Goal: Navigation & Orientation: Find specific page/section

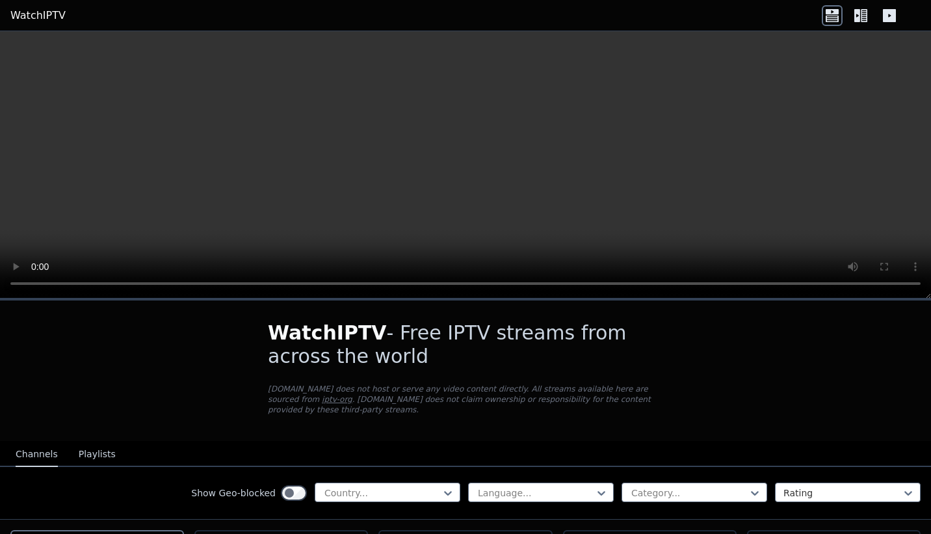
scroll to position [165, 0]
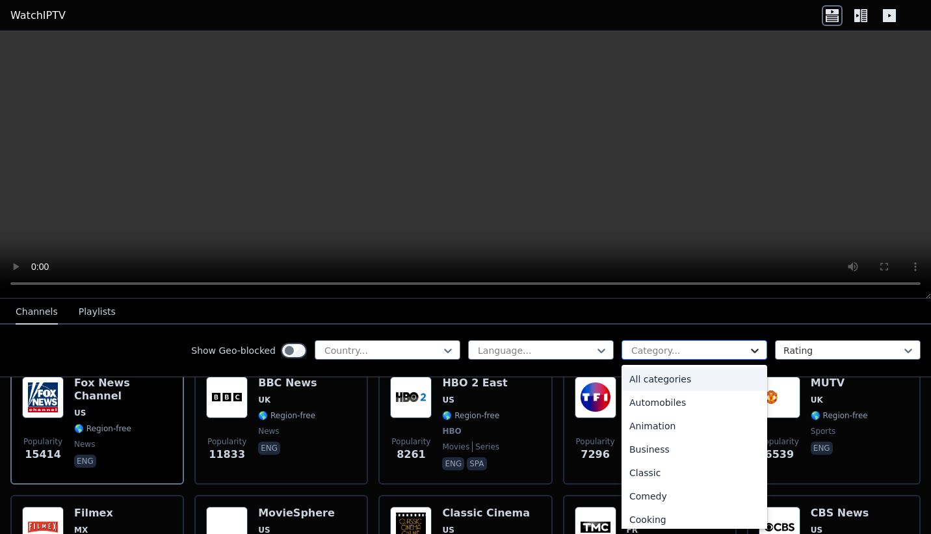
click at [748, 346] on icon at bounding box center [754, 350] width 13 height 13
click at [652, 372] on div "All categories" at bounding box center [694, 378] width 146 height 23
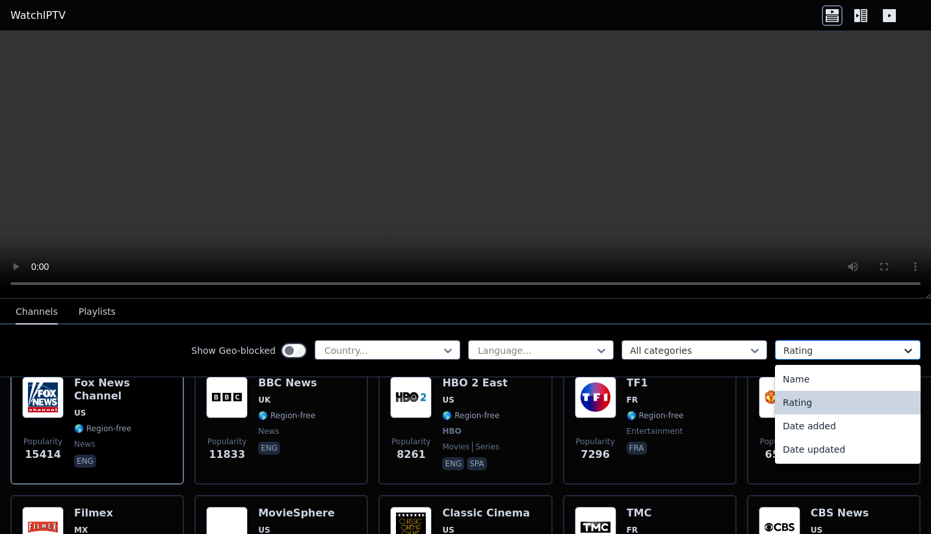
click at [904, 351] on icon at bounding box center [908, 350] width 8 height 5
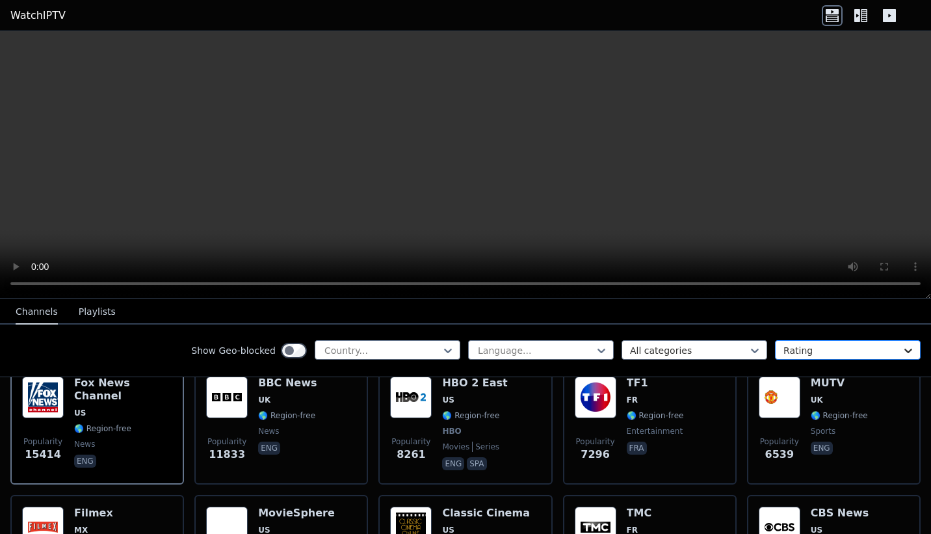
click at [904, 351] on icon at bounding box center [908, 350] width 8 height 5
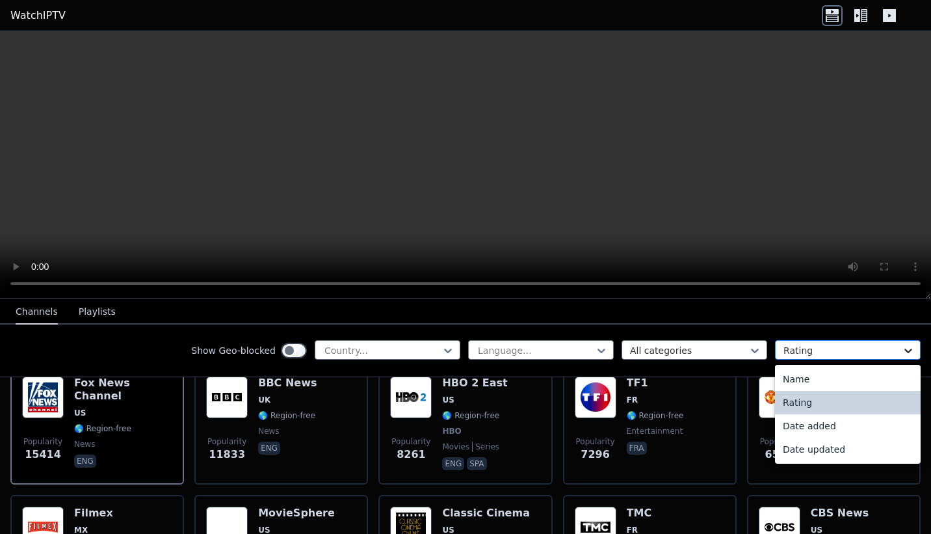
click at [904, 351] on icon at bounding box center [908, 350] width 8 height 5
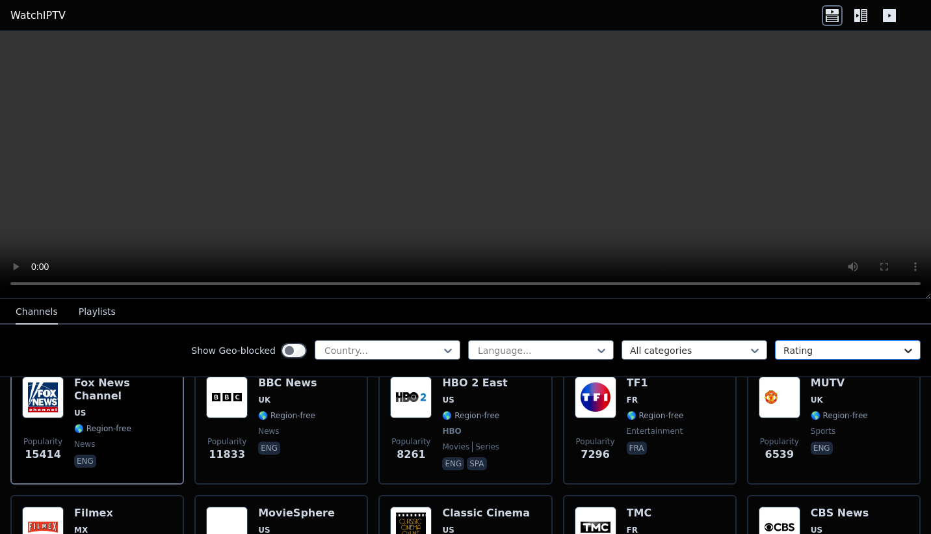
click at [904, 351] on icon at bounding box center [908, 350] width 8 height 5
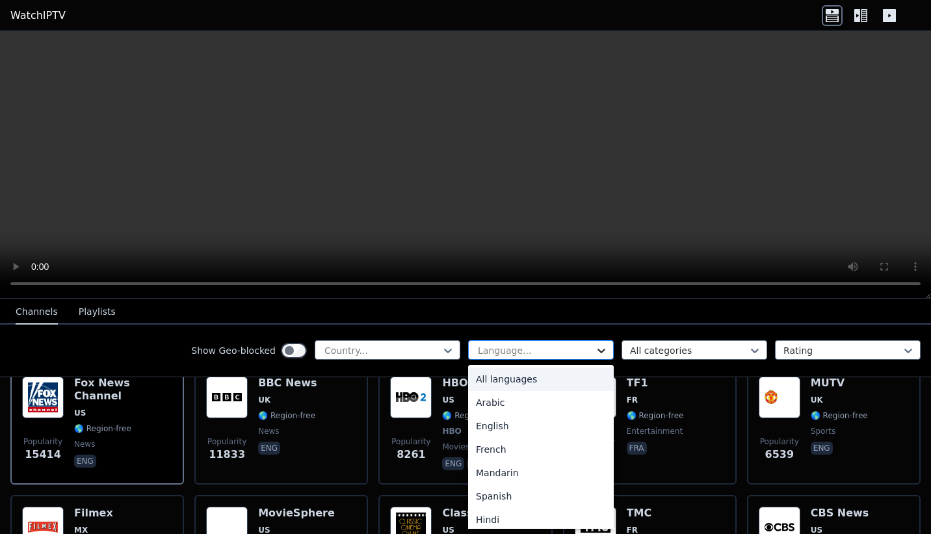
click at [595, 353] on icon at bounding box center [601, 350] width 13 height 13
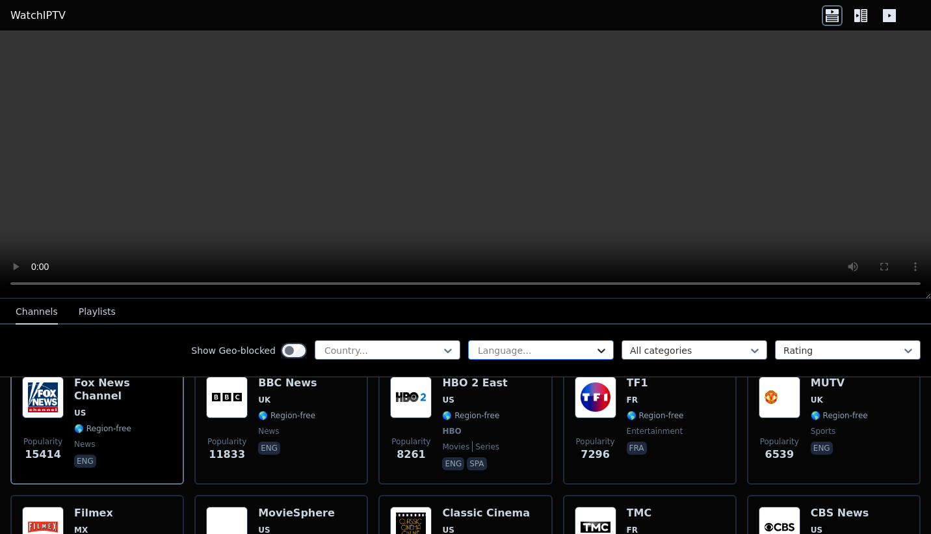
click at [595, 353] on icon at bounding box center [601, 350] width 13 height 13
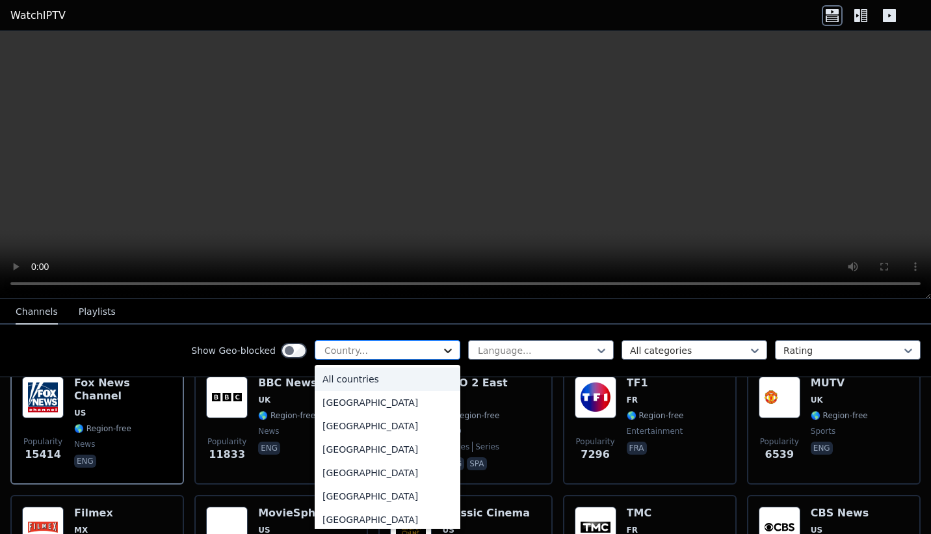
click at [441, 352] on icon at bounding box center [447, 350] width 13 height 13
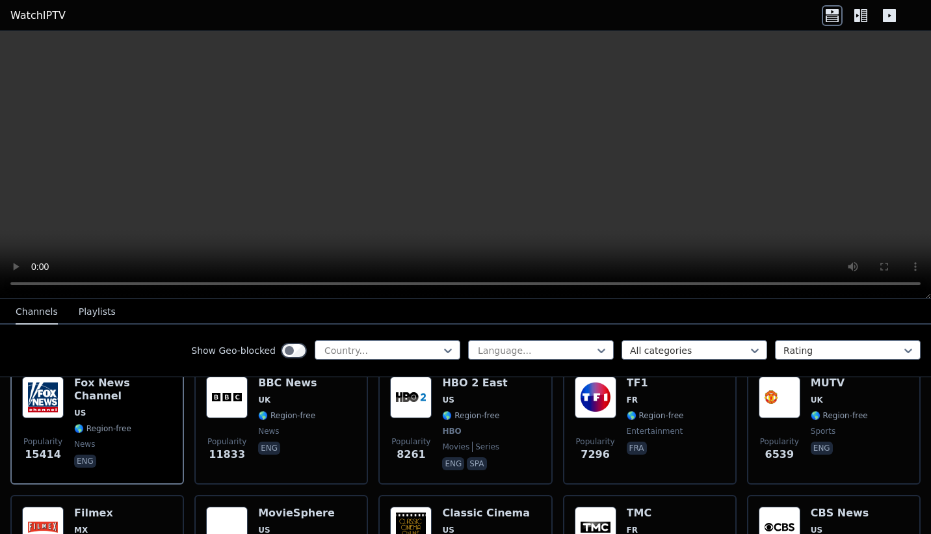
click at [124, 334] on div "Show Geo-blocked Country... Language... All categories Rating" at bounding box center [465, 350] width 931 height 53
click at [90, 317] on button "Playlists" at bounding box center [97, 312] width 37 height 25
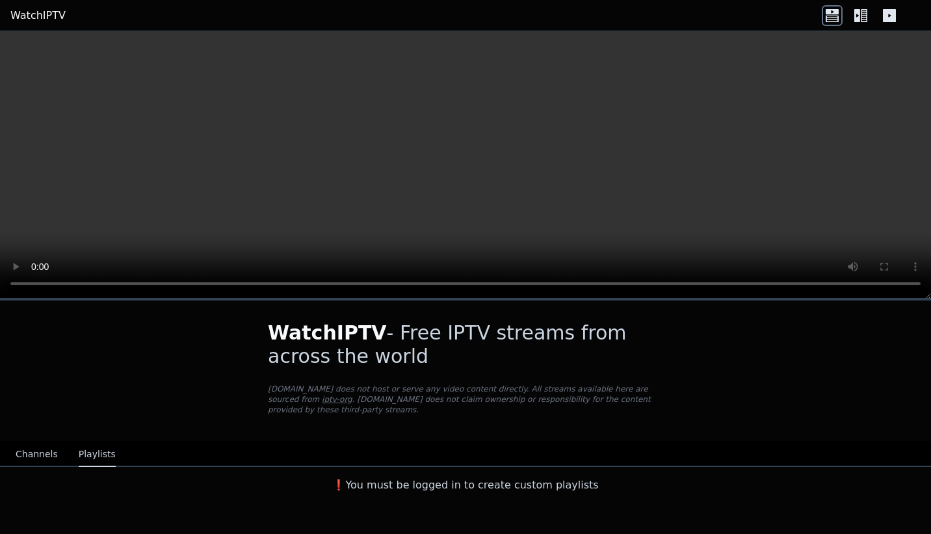
click at [29, 448] on button "Channels" at bounding box center [37, 454] width 42 height 25
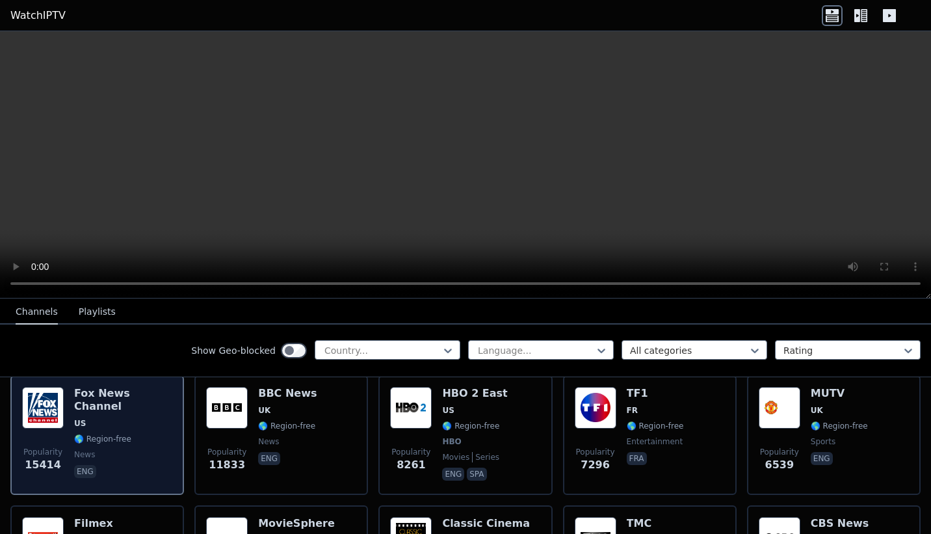
scroll to position [158, 0]
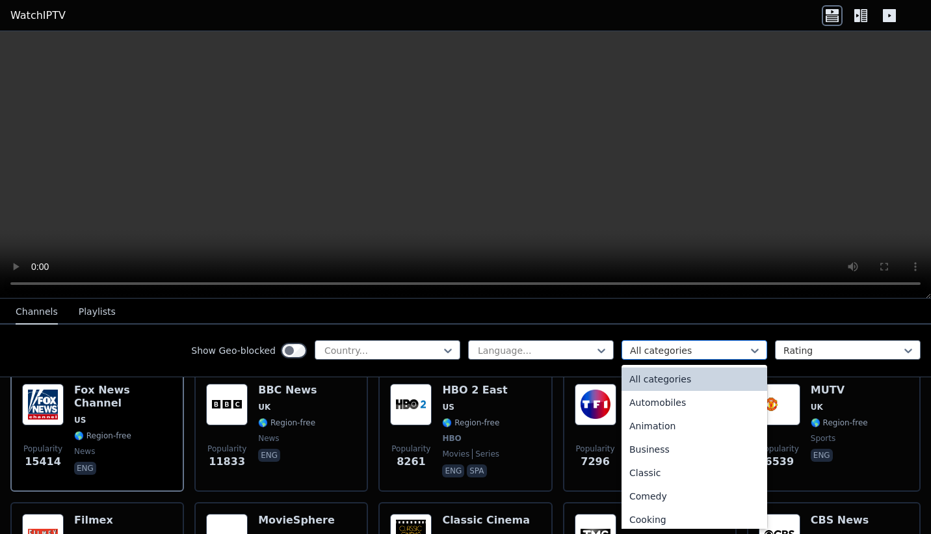
click at [650, 352] on div at bounding box center [689, 350] width 118 height 13
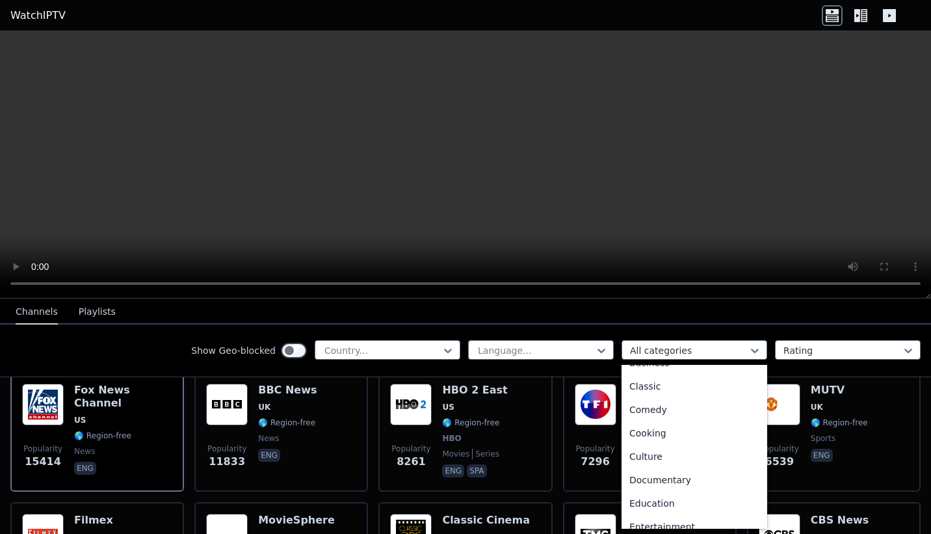
scroll to position [0, 0]
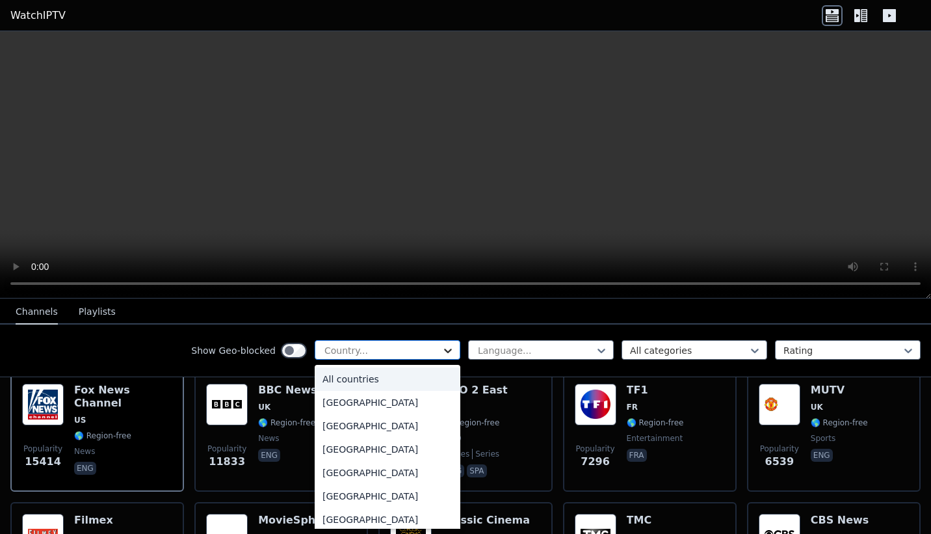
click at [441, 355] on icon at bounding box center [447, 350] width 13 height 13
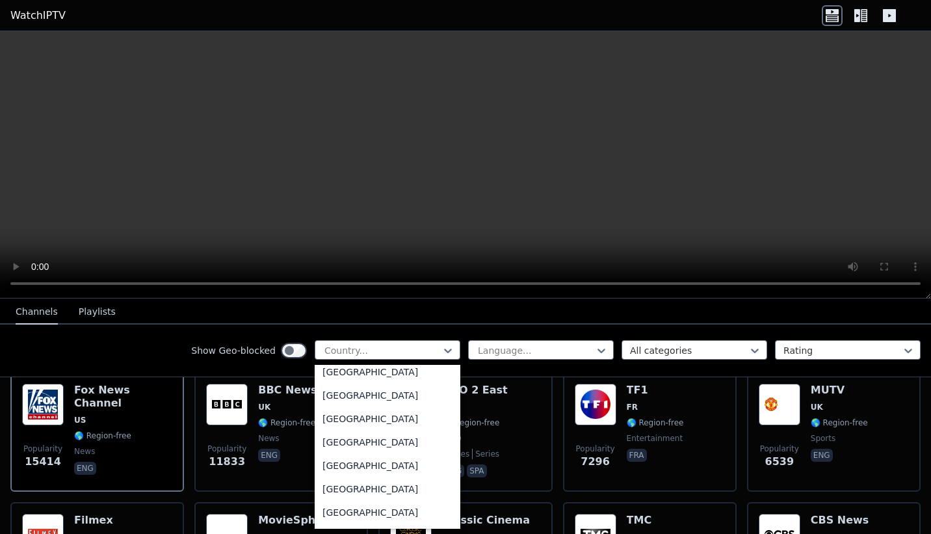
scroll to position [4466, 0]
click at [375, 515] on div "[GEOGRAPHIC_DATA]" at bounding box center [388, 511] width 146 height 23
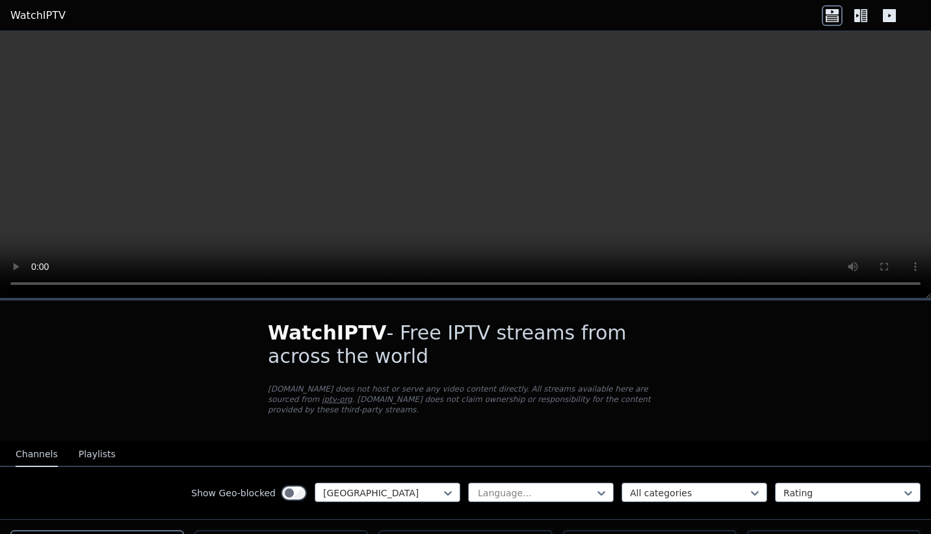
click at [866, 19] on div at bounding box center [861, 15] width 78 height 21
click at [866, 19] on icon at bounding box center [864, 15] width 6 height 13
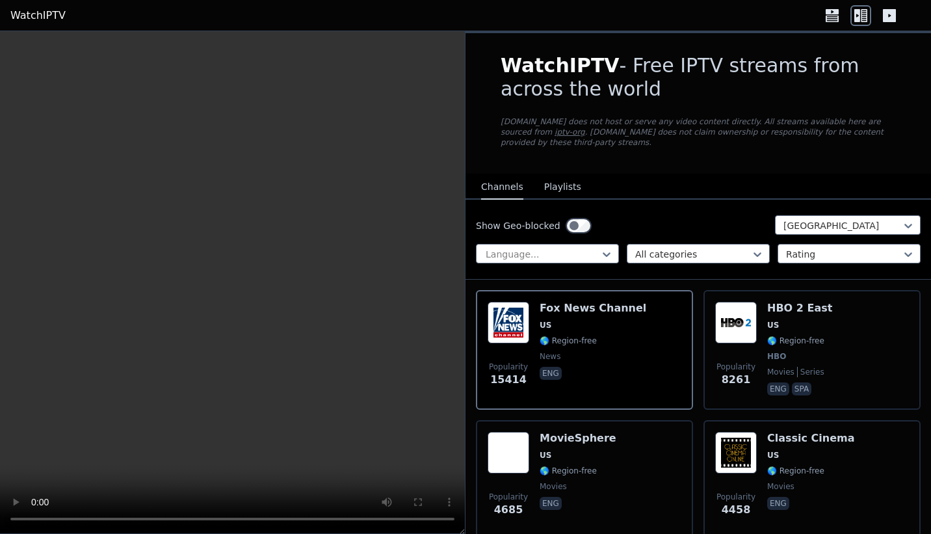
click at [829, 12] on icon at bounding box center [831, 11] width 13 height 5
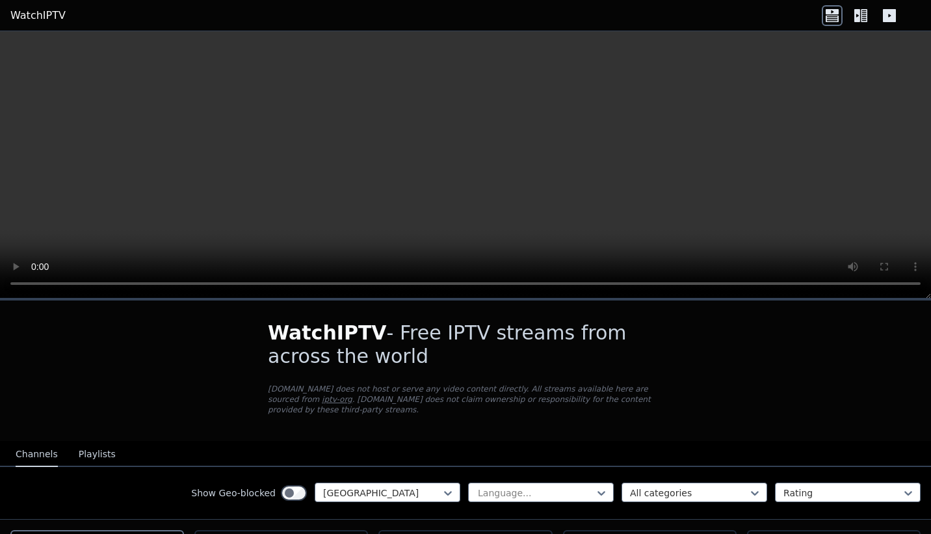
click at [829, 12] on icon at bounding box center [831, 11] width 13 height 5
click at [884, 12] on icon at bounding box center [889, 15] width 13 height 13
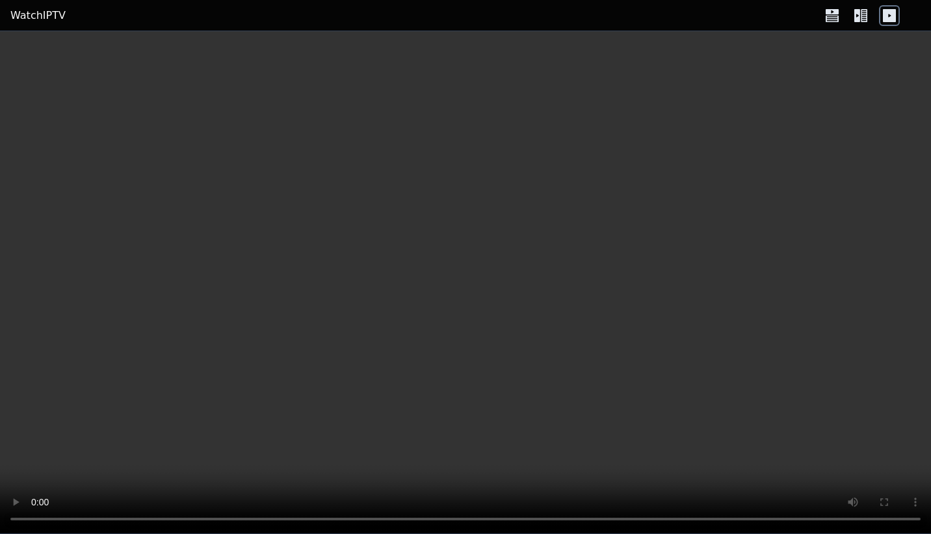
click at [829, 13] on icon at bounding box center [831, 11] width 13 height 5
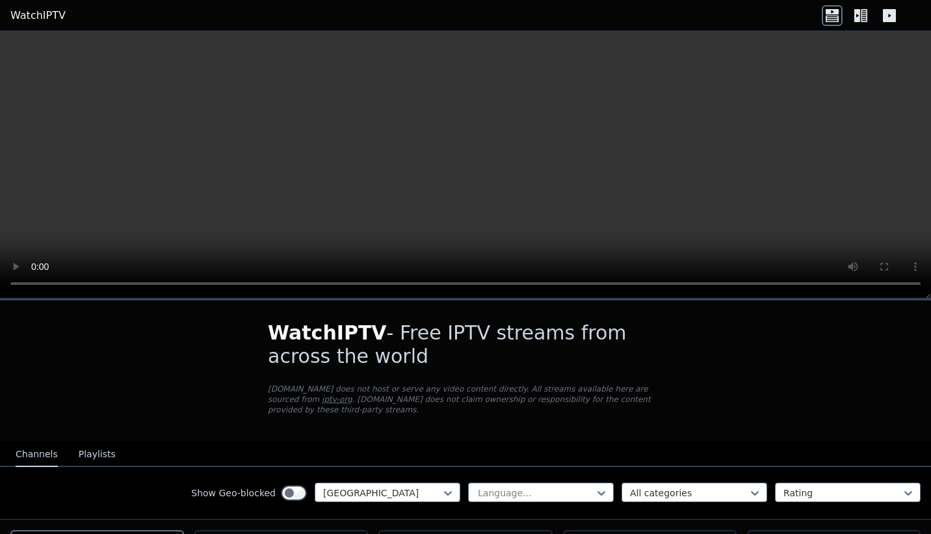
click at [865, 12] on icon at bounding box center [864, 15] width 6 height 13
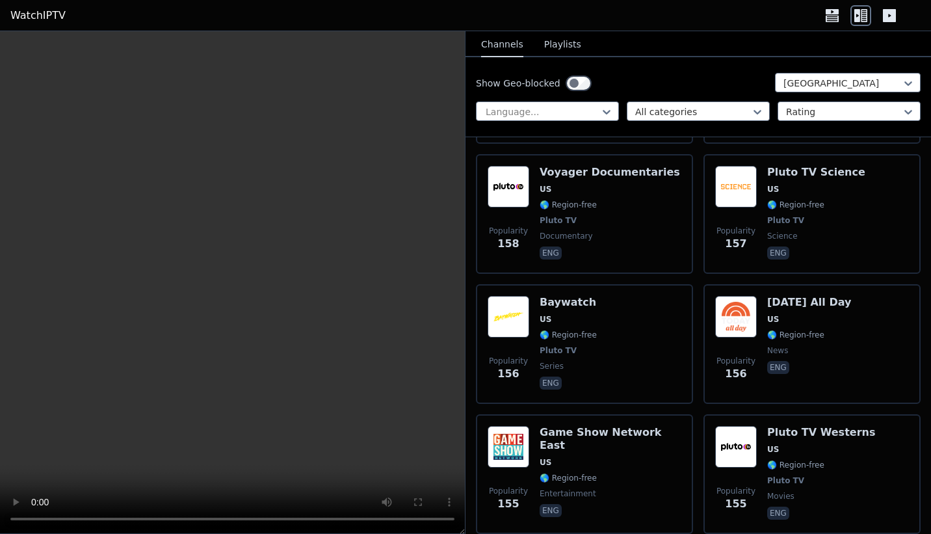
scroll to position [10084, 0]
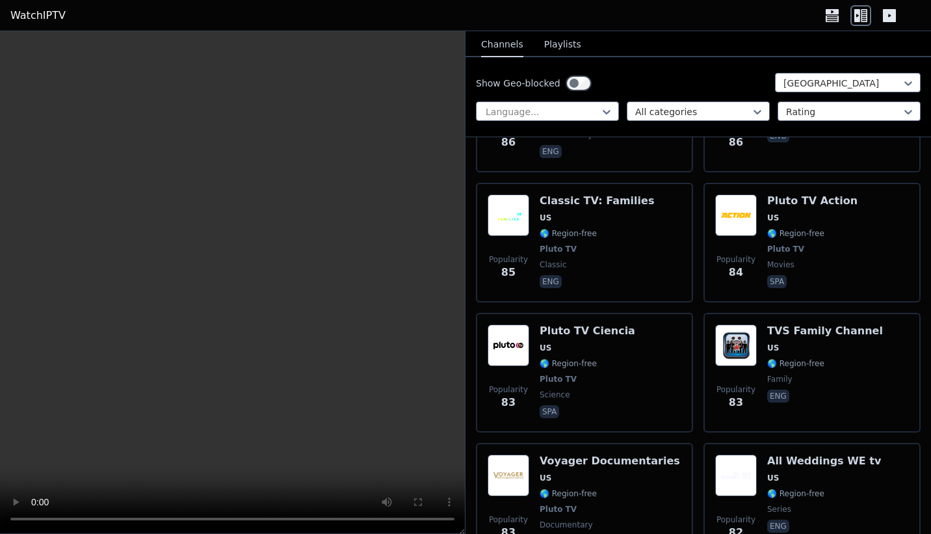
scroll to position [16007, 0]
